Goal: Find specific page/section: Find specific page/section

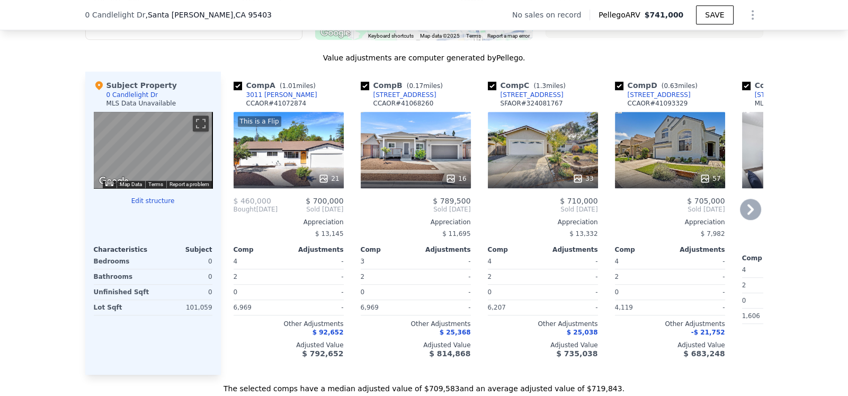
scroll to position [1003, 0]
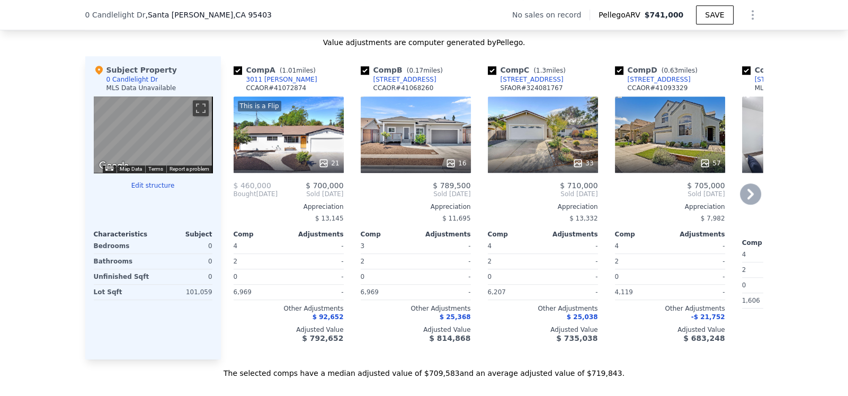
click at [745, 201] on icon at bounding box center [750, 193] width 21 height 21
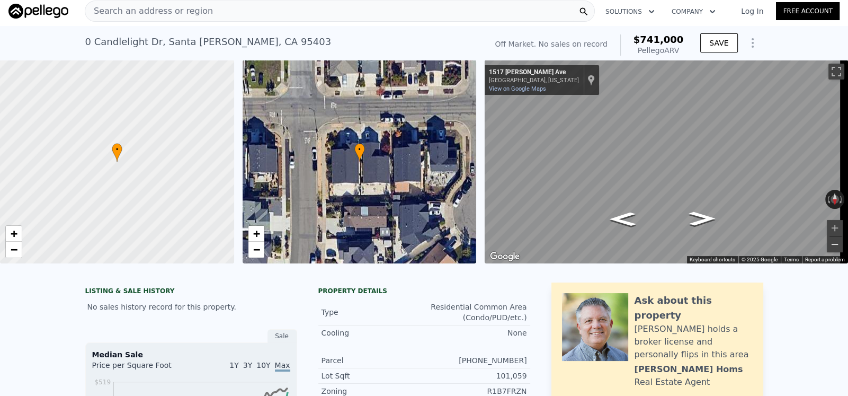
scroll to position [0, 0]
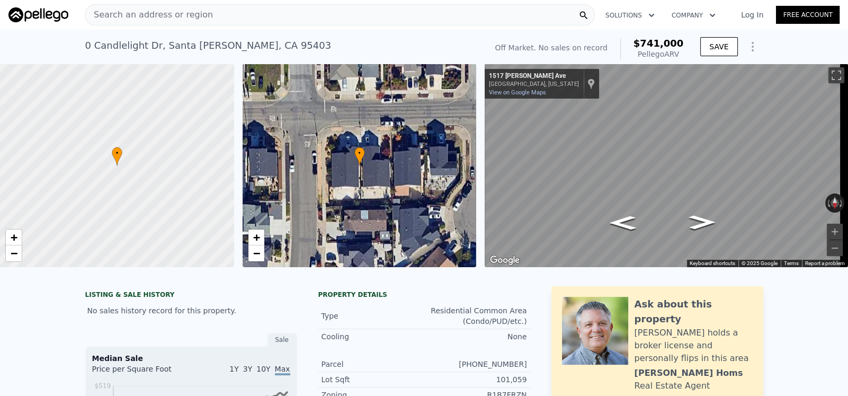
click at [188, 20] on span "Search an address or region" at bounding box center [149, 14] width 128 height 13
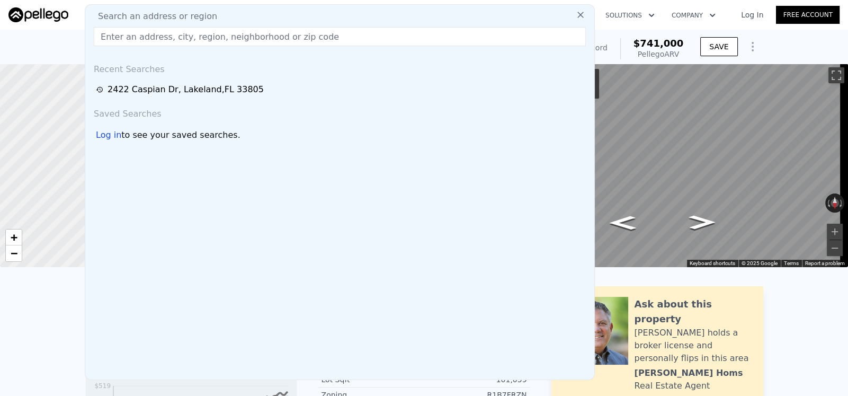
drag, startPoint x: 193, startPoint y: 34, endPoint x: 170, endPoint y: 37, distance: 23.5
click at [170, 37] on input "text" at bounding box center [340, 36] width 492 height 19
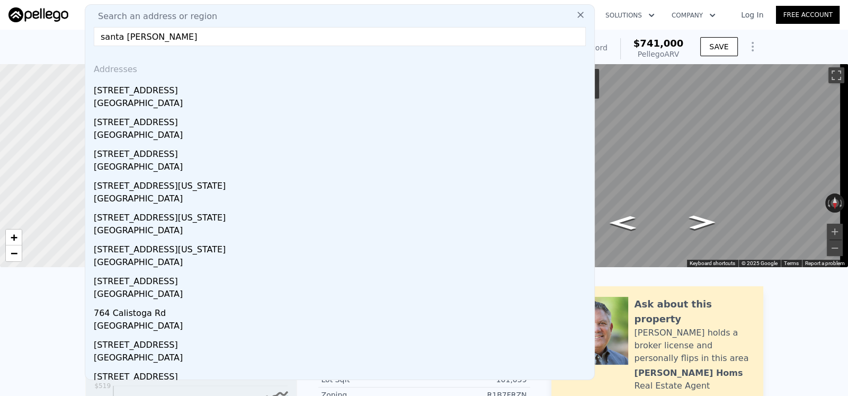
type input "santa [PERSON_NAME]"
click at [109, 353] on div "[GEOGRAPHIC_DATA]" at bounding box center [342, 358] width 497 height 15
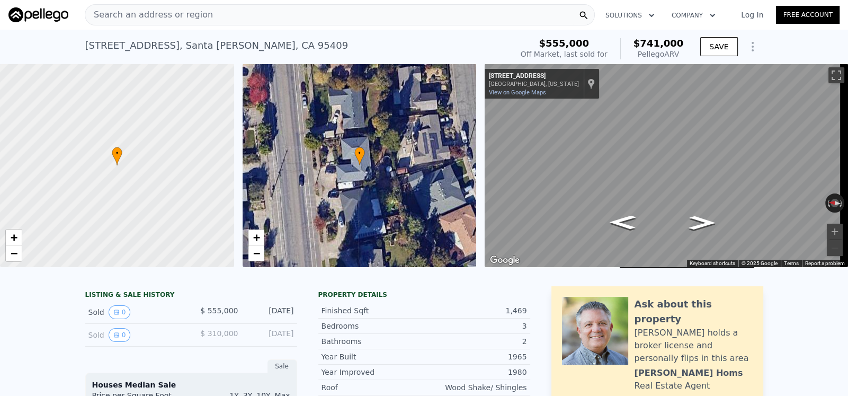
click at [163, 11] on span "Search an address or region" at bounding box center [149, 14] width 128 height 13
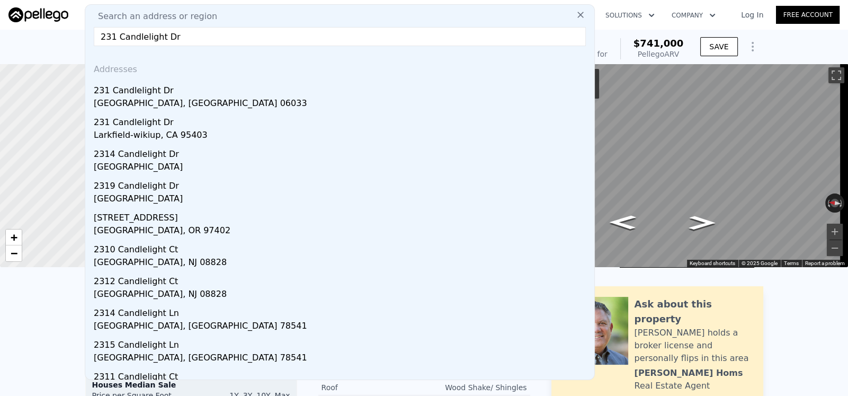
click at [141, 37] on input "231 Candlelight Dr" at bounding box center [340, 36] width 492 height 19
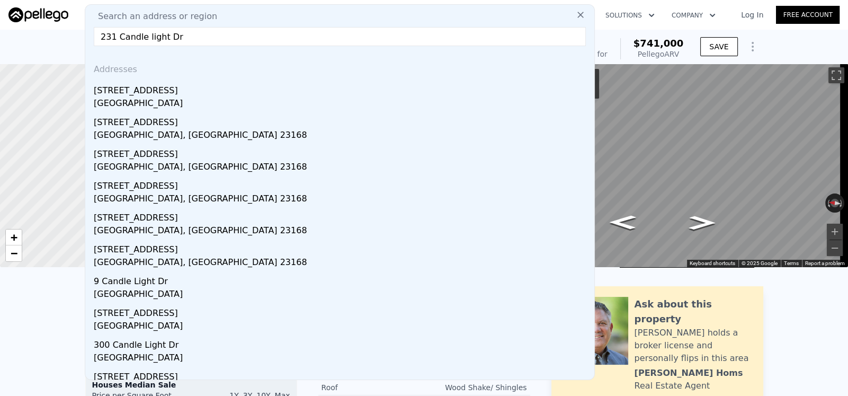
click at [237, 39] on input "231 Candle light Dr" at bounding box center [340, 36] width 492 height 19
paste input "[STREET_ADDRESS]"
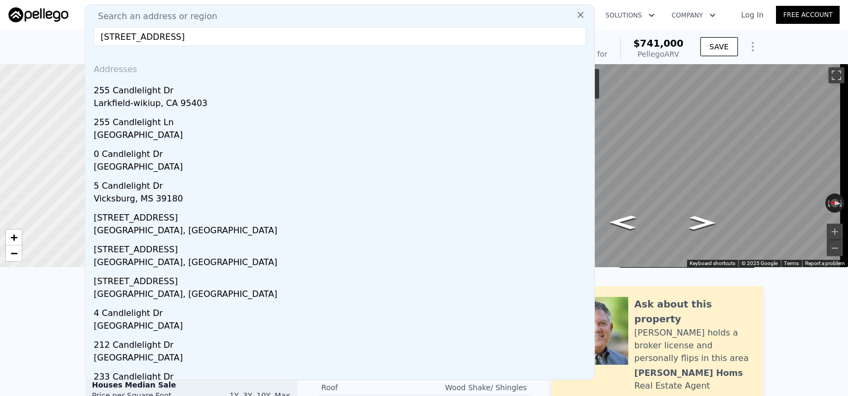
type input "[STREET_ADDRESS]"
click at [576, 15] on icon at bounding box center [581, 15] width 11 height 11
